Goal: Transaction & Acquisition: Book appointment/travel/reservation

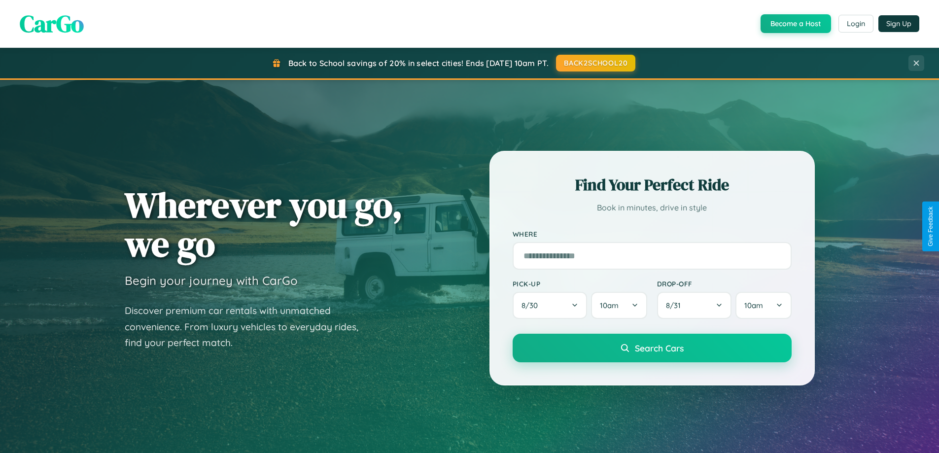
scroll to position [1896, 0]
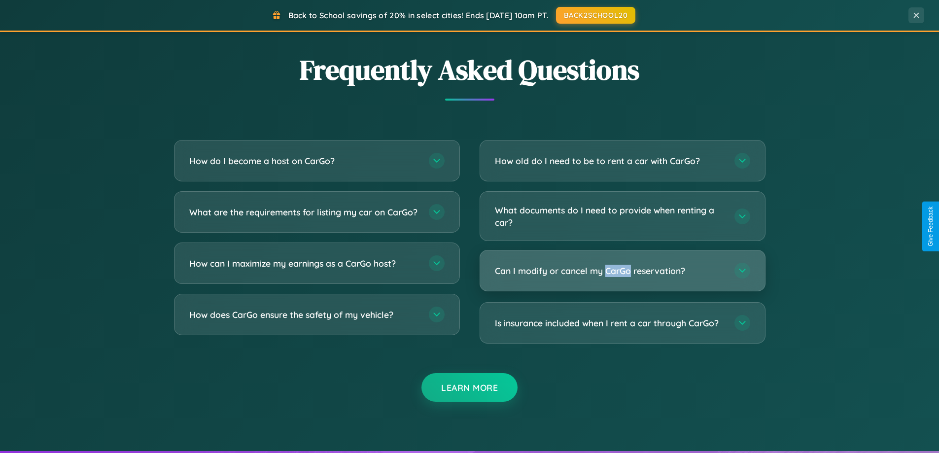
click at [622, 271] on h3 "Can I modify or cancel my CarGo reservation?" at bounding box center [610, 271] width 230 height 12
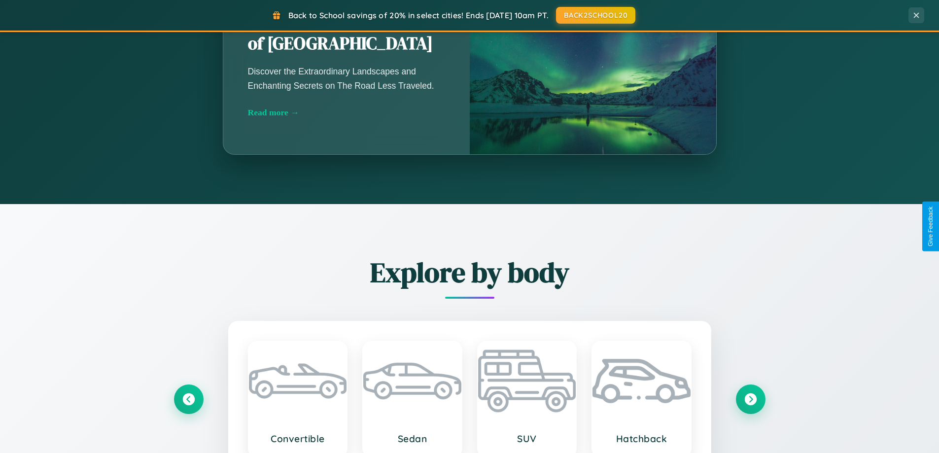
scroll to position [425, 0]
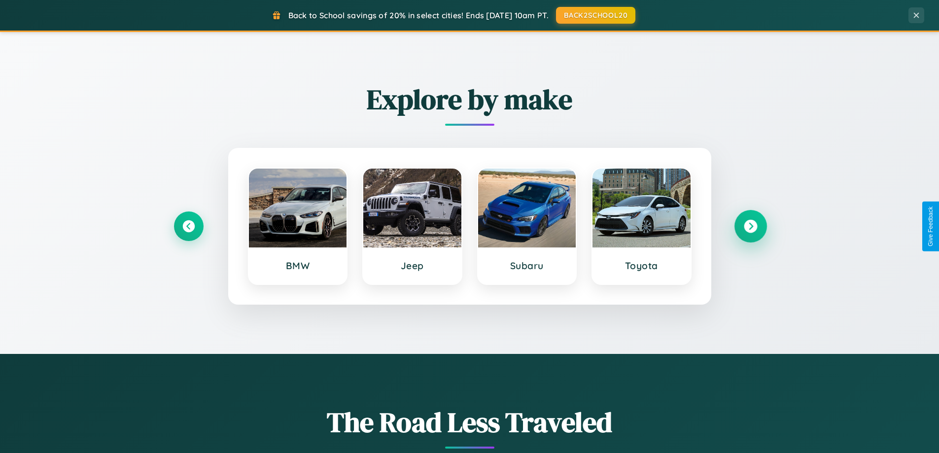
click at [750, 226] on icon at bounding box center [750, 226] width 13 height 13
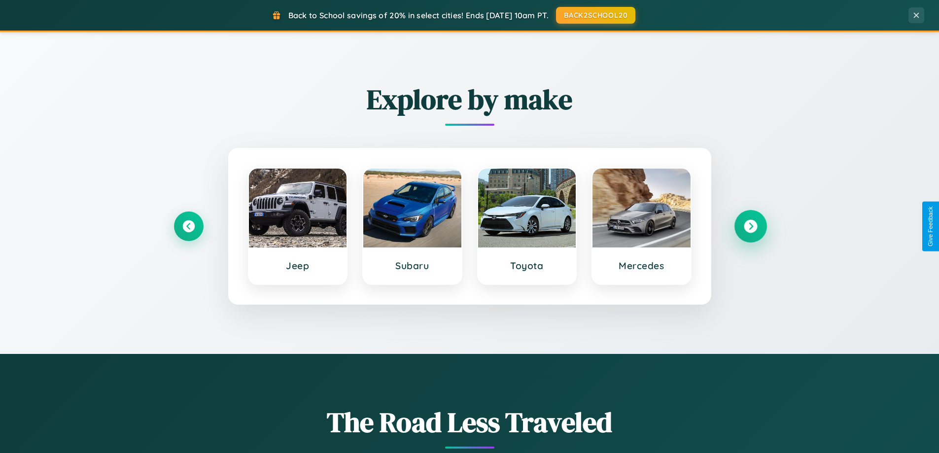
click at [750, 226] on icon at bounding box center [750, 226] width 13 height 13
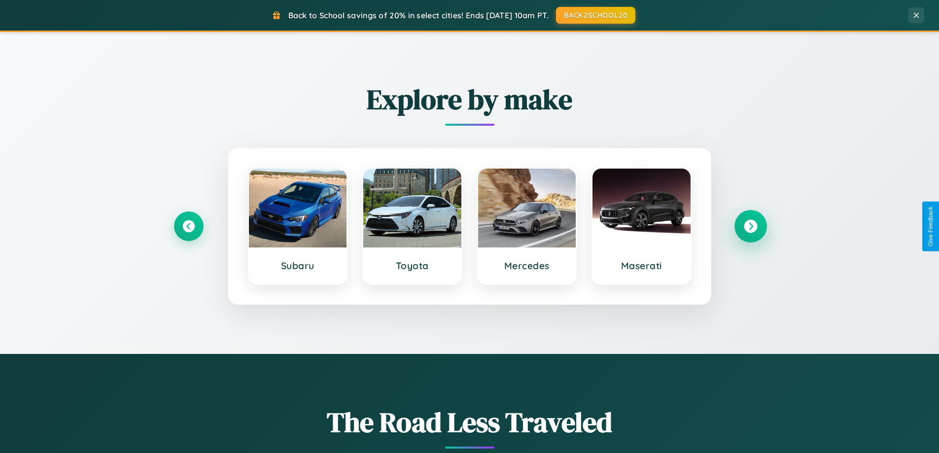
click at [750, 226] on icon at bounding box center [750, 226] width 13 height 13
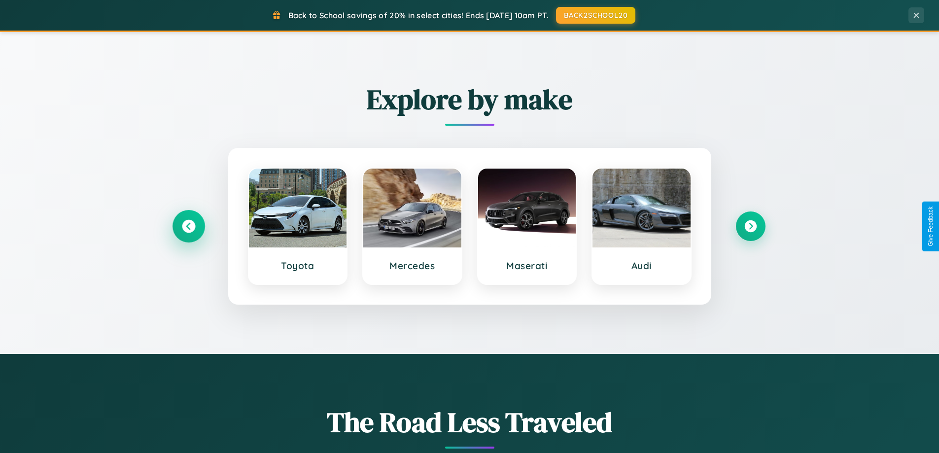
click at [188, 226] on icon at bounding box center [188, 226] width 13 height 13
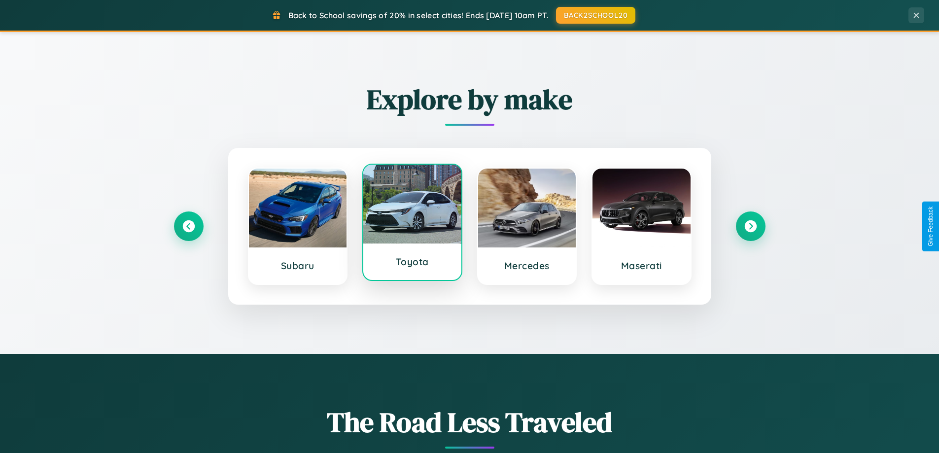
click at [412, 225] on div at bounding box center [412, 204] width 98 height 79
